Goal: Task Accomplishment & Management: Use online tool/utility

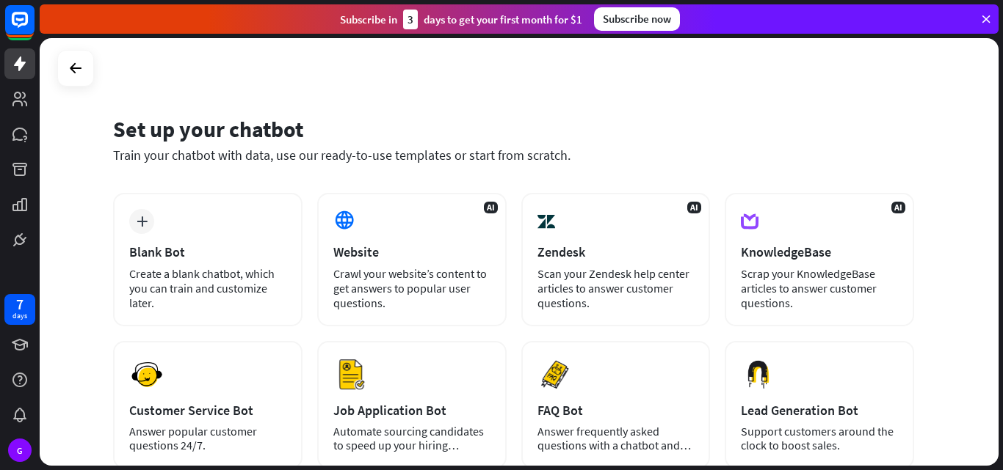
drag, startPoint x: 117, startPoint y: 117, endPoint x: 930, endPoint y: 441, distance: 874.8
click at [930, 441] on div "Set up your chatbot Train your chatbot with data, use our ready-to-use template…" at bounding box center [519, 252] width 959 height 428
click at [404, 106] on div "Set up your chatbot Train your chatbot with data, use our ready-to-use template…" at bounding box center [513, 148] width 801 height 89
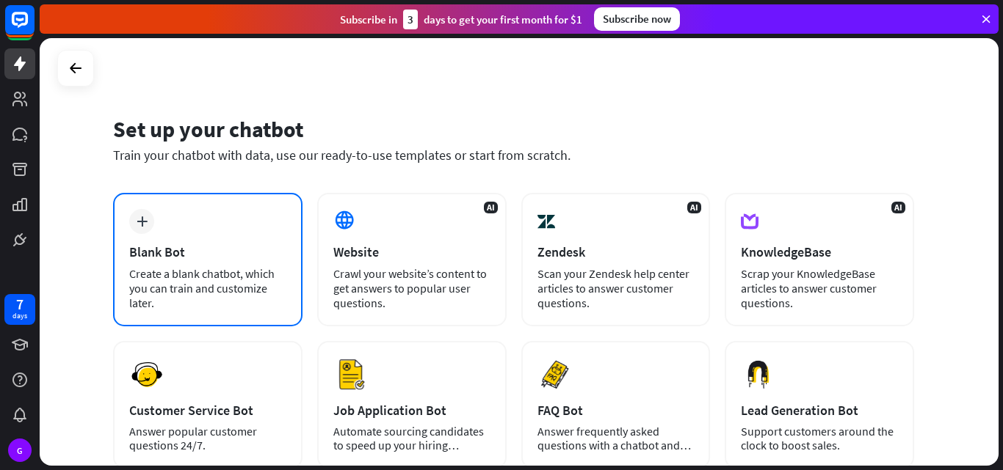
click at [216, 239] on div "plus Blank Bot Create a blank chatbot, which you can train and customize later." at bounding box center [207, 260] width 189 height 134
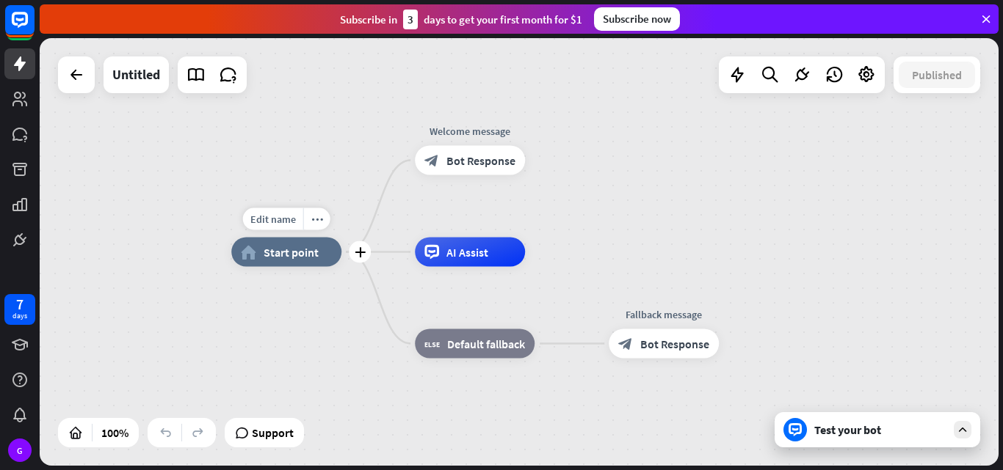
click at [313, 257] on span "Start point" at bounding box center [290, 252] width 55 height 15
click at [29, 109] on link at bounding box center [19, 99] width 31 height 31
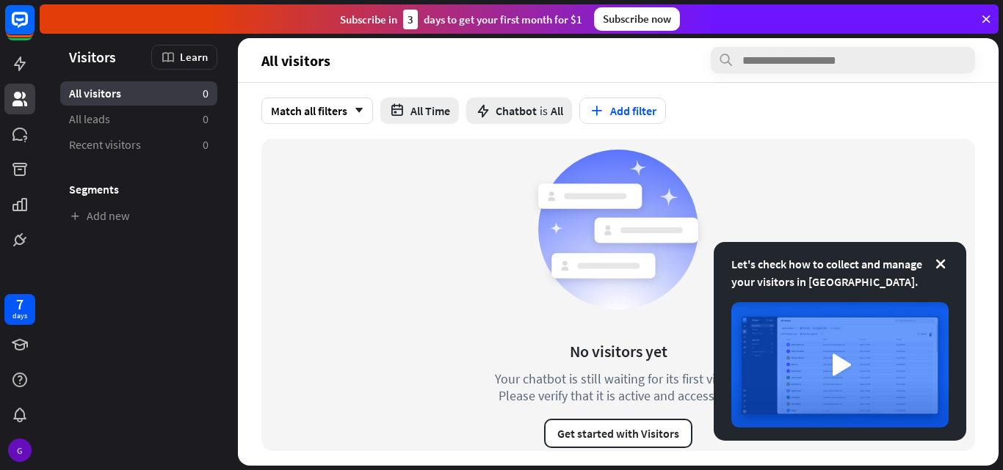
click at [8, 444] on div "G" at bounding box center [19, 450] width 31 height 31
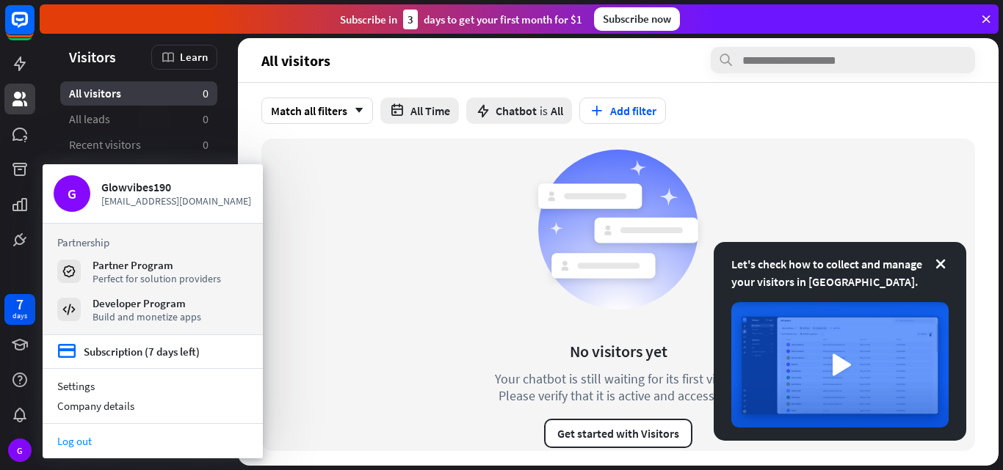
click at [123, 436] on link "Log out" at bounding box center [153, 442] width 220 height 20
